Goal: Find specific page/section: Find specific page/section

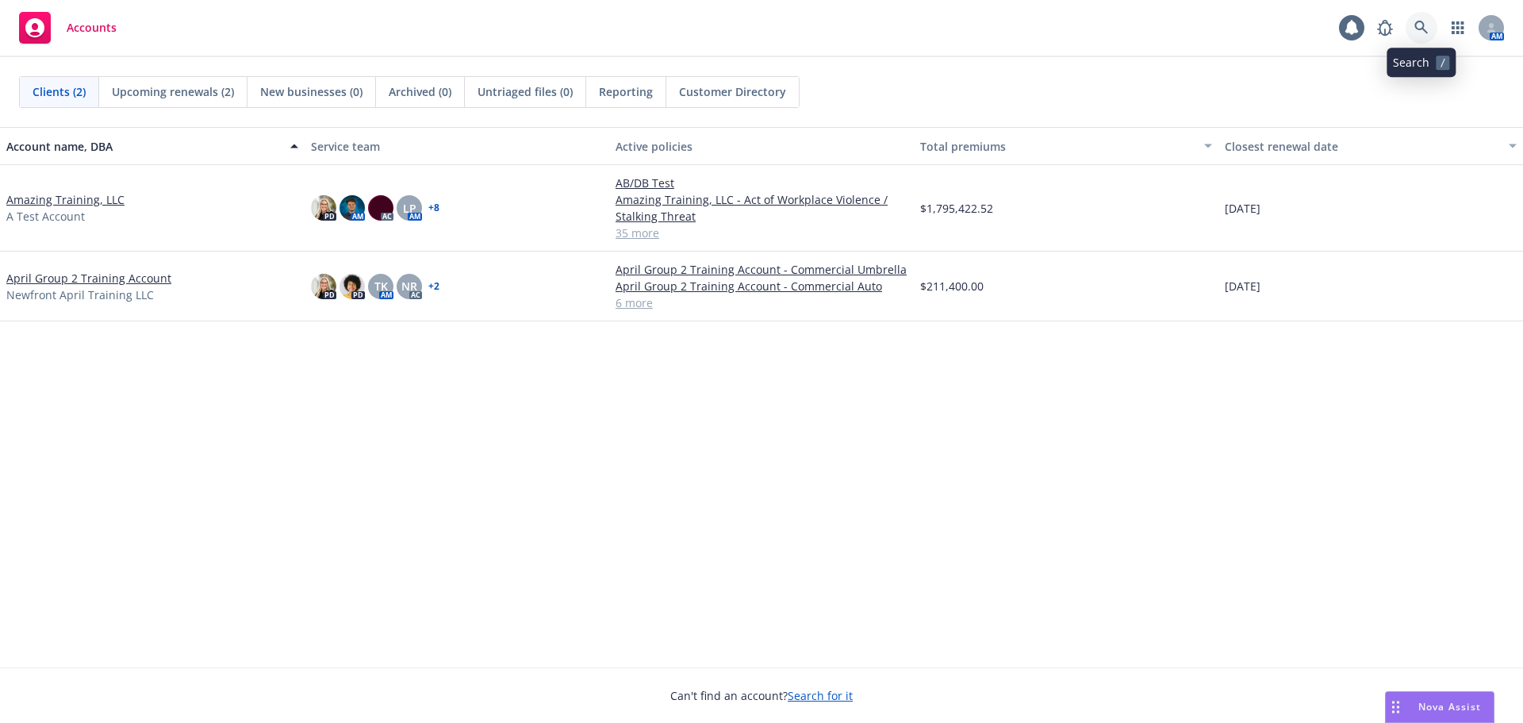
click at [1423, 33] on icon at bounding box center [1422, 28] width 14 height 14
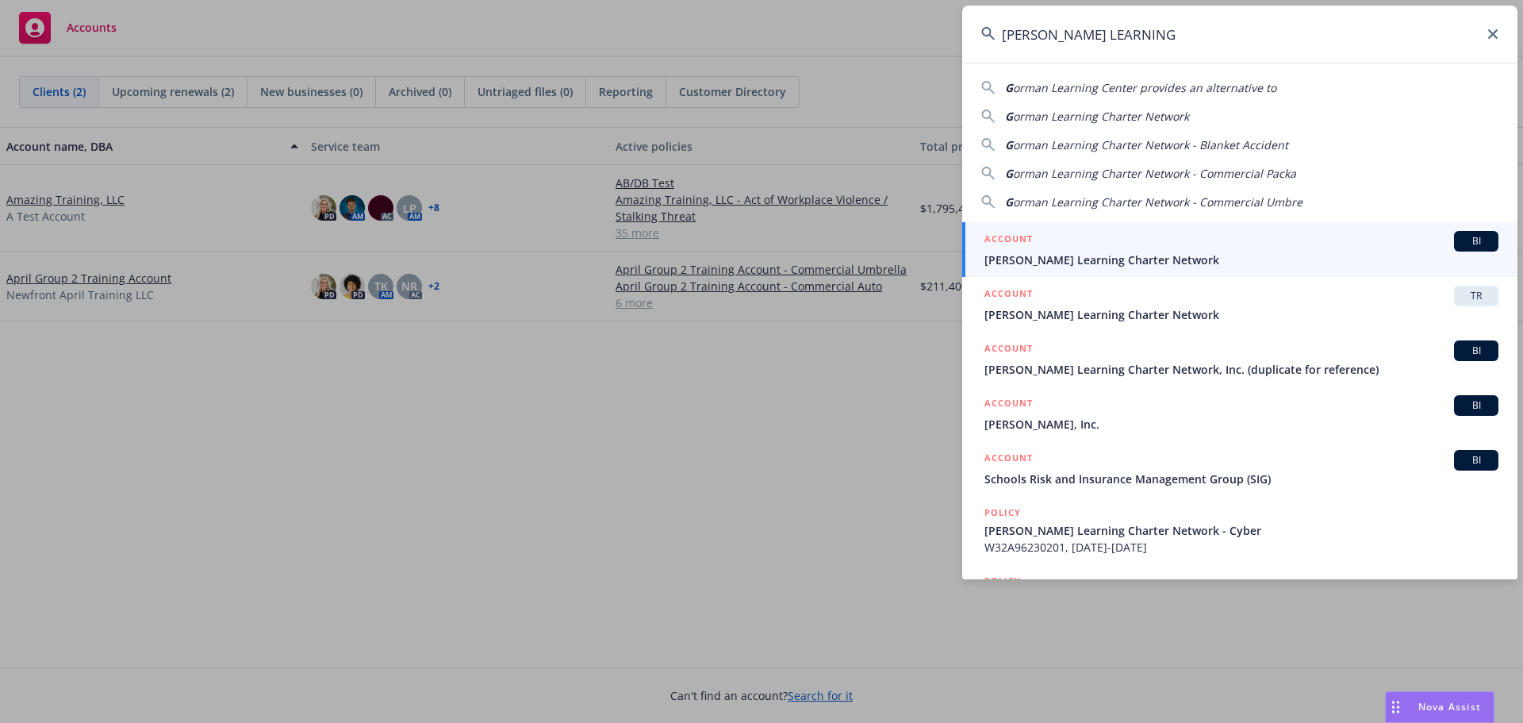
type input "[PERSON_NAME] LEARNING"
click at [1116, 255] on span "[PERSON_NAME] Learning Charter Network" at bounding box center [1242, 260] width 514 height 17
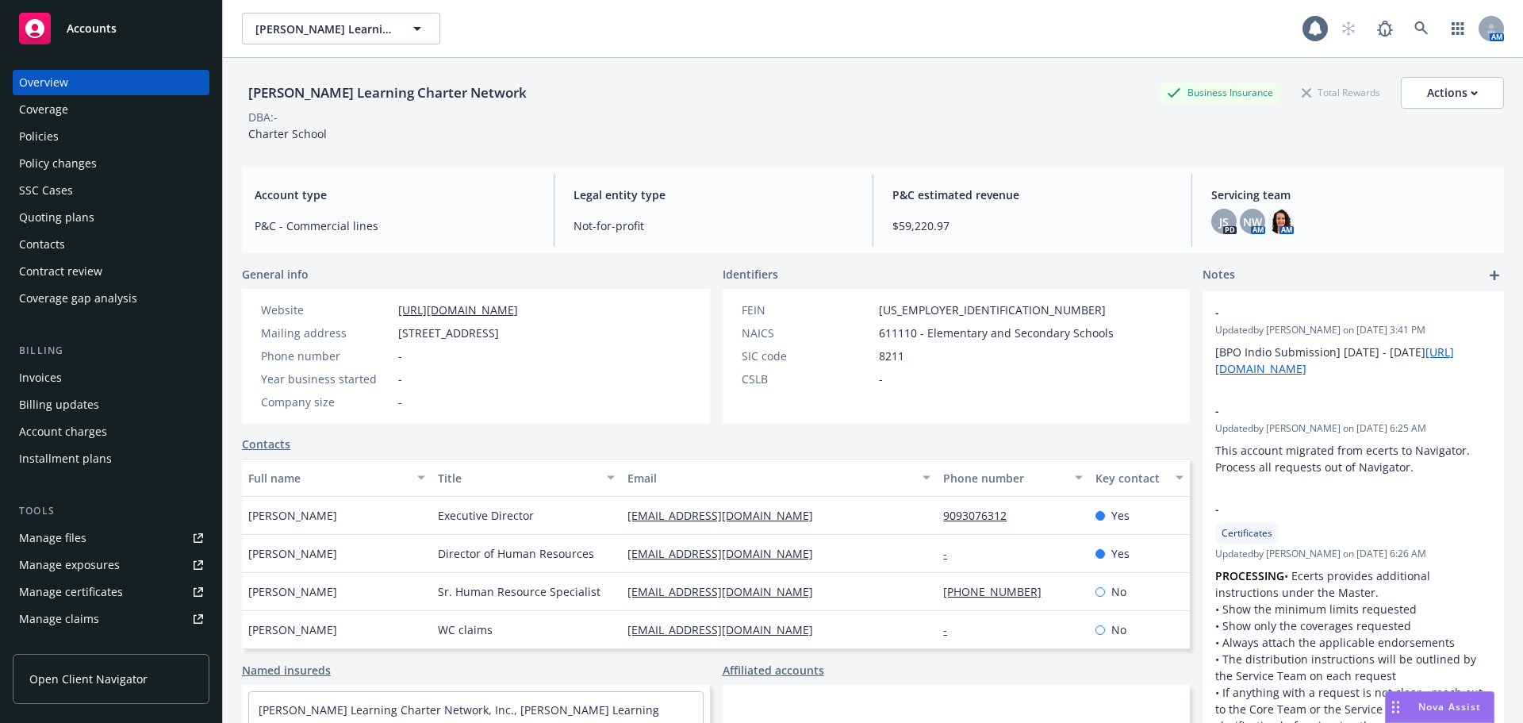
click at [809, 147] on div "[PERSON_NAME] Learning Charter Network Business Insurance Total Rewards Actions…" at bounding box center [873, 106] width 1262 height 97
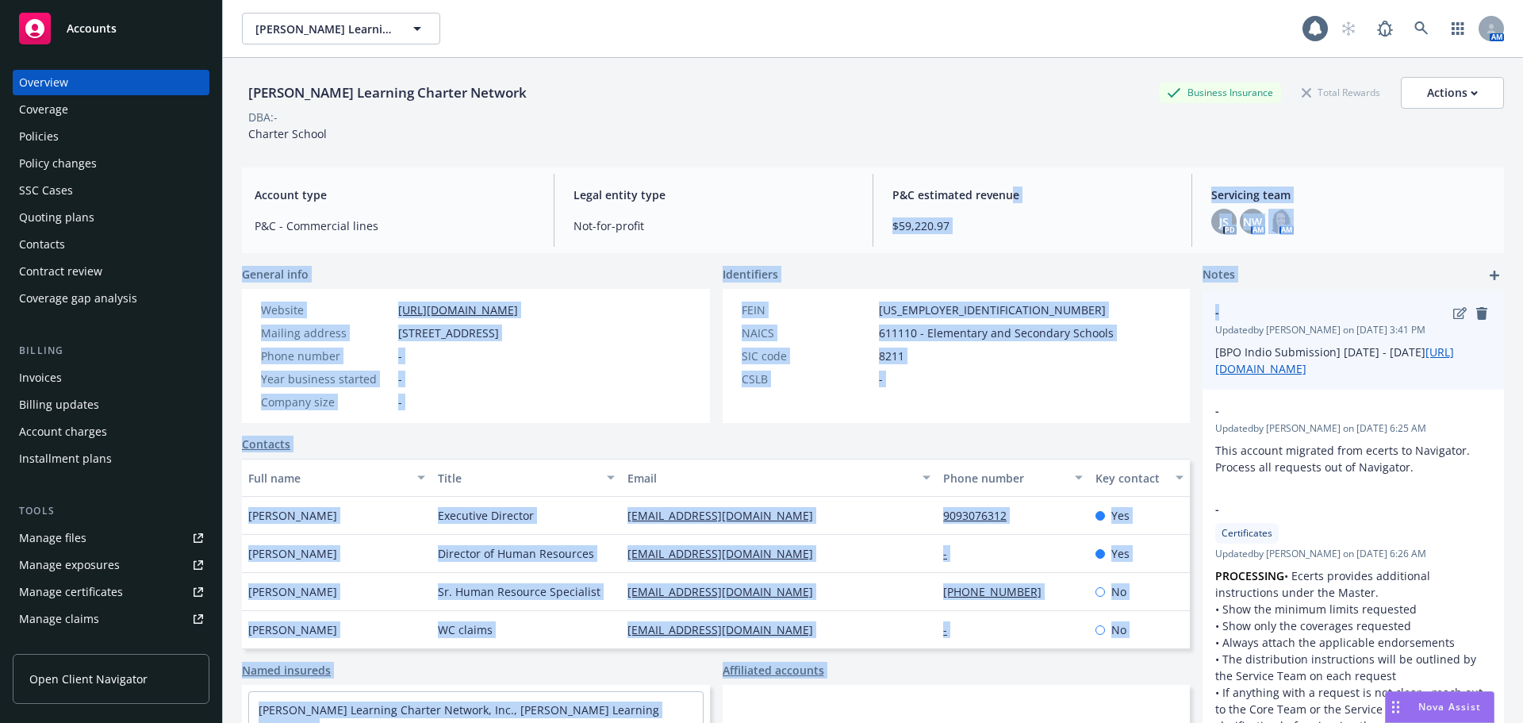
click at [1264, 302] on div "[PERSON_NAME] Learning Charter Network Business Insurance Total Rewards Actions…" at bounding box center [873, 410] width 1262 height 704
